Goal: Transaction & Acquisition: Purchase product/service

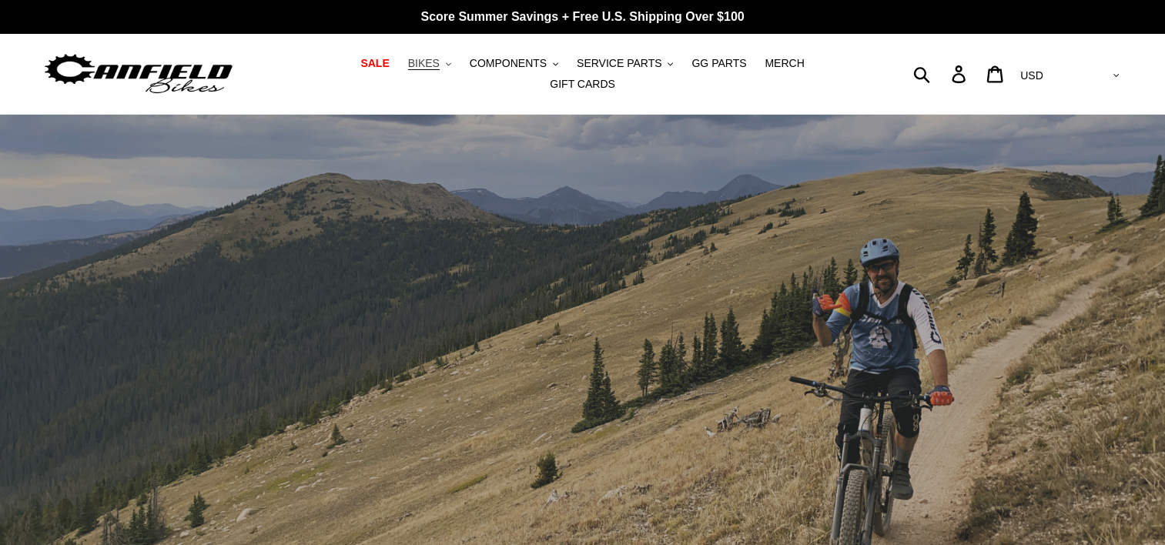
click at [408, 69] on span "BIKES" at bounding box center [424, 63] width 32 height 13
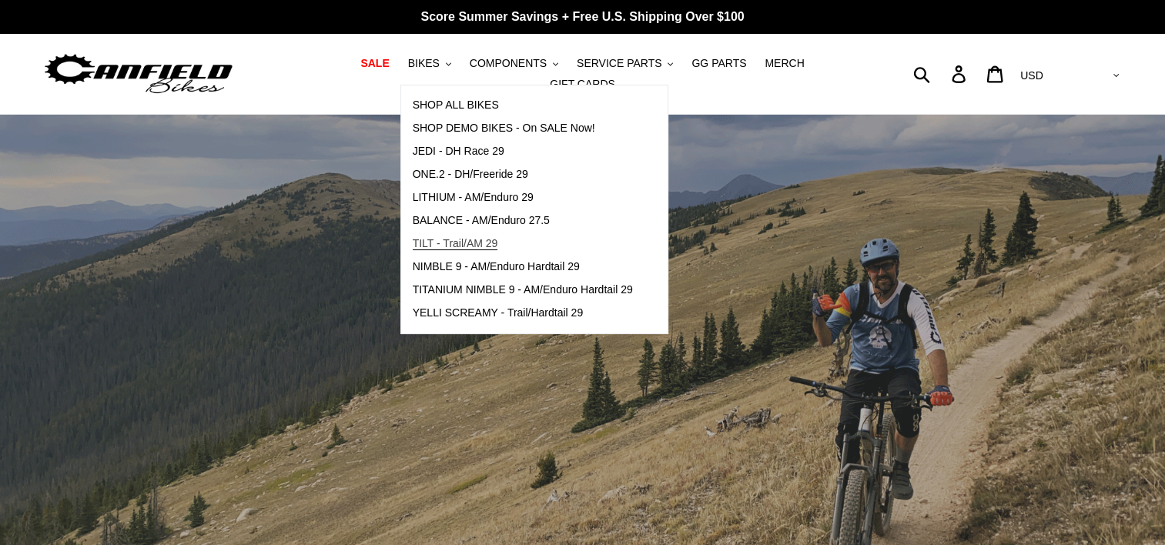
click at [431, 247] on span "TILT - Trail/AM 29" at bounding box center [455, 243] width 85 height 13
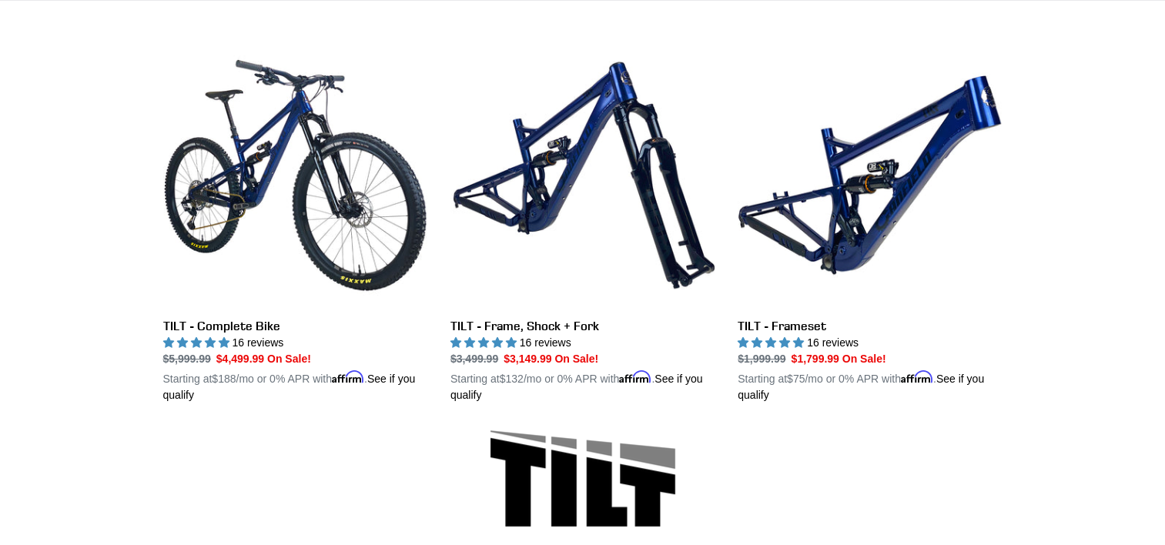
scroll to position [477, 0]
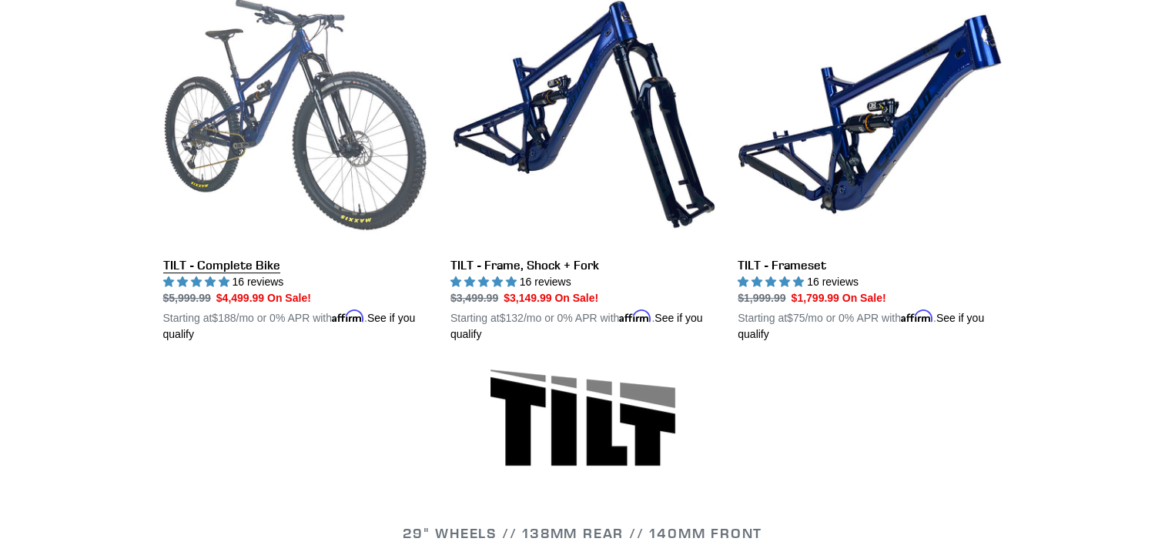
click at [292, 126] on link "TILT - Complete Bike" at bounding box center [295, 162] width 264 height 360
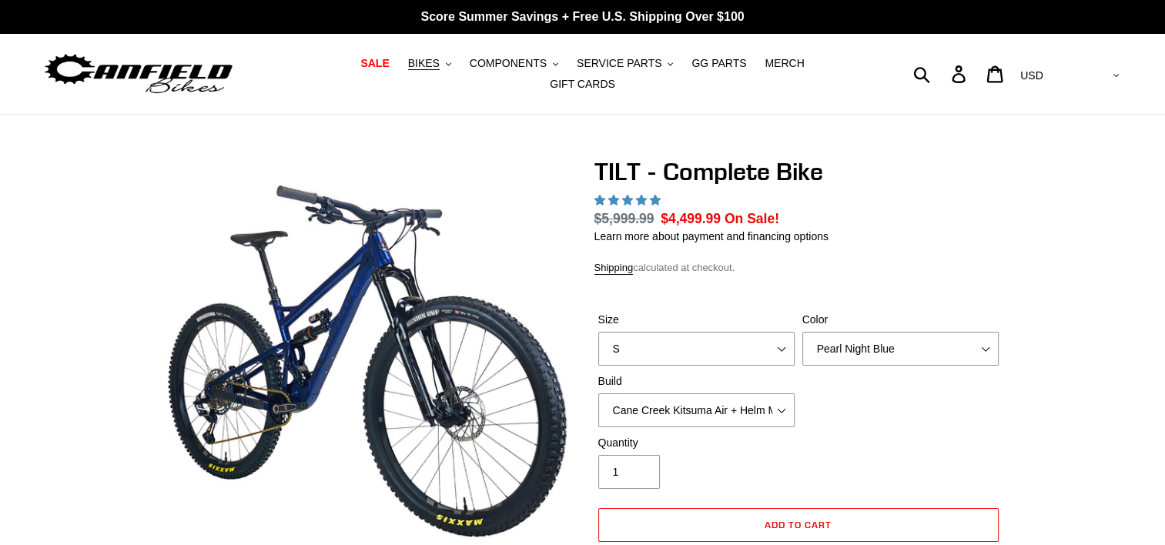
select select "highest-rating"
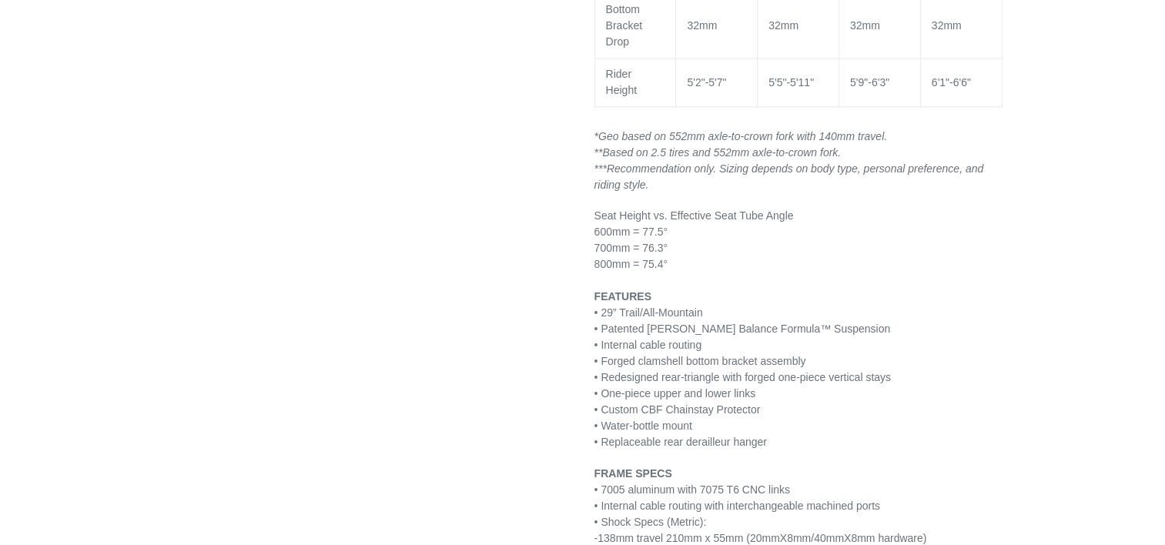
scroll to position [2169, 0]
